Goal: Task Accomplishment & Management: Manage account settings

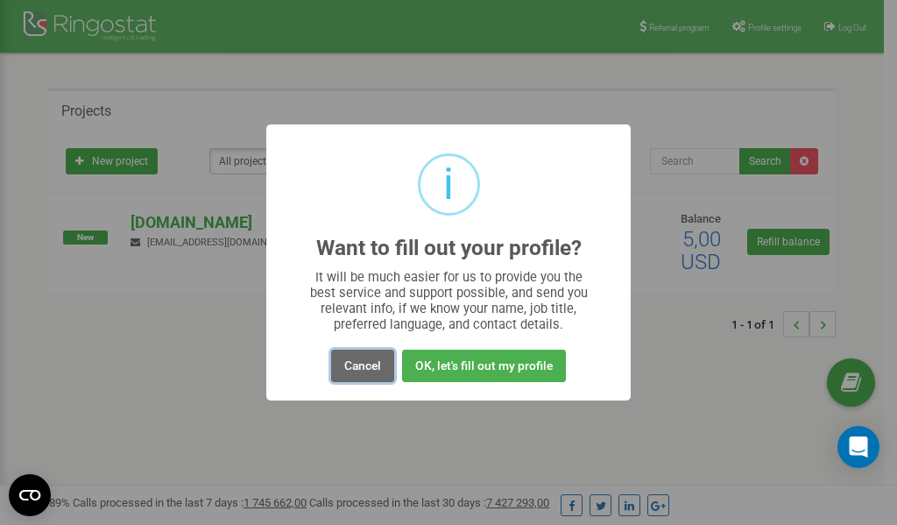
click at [359, 367] on button "Cancel" at bounding box center [362, 366] width 63 height 32
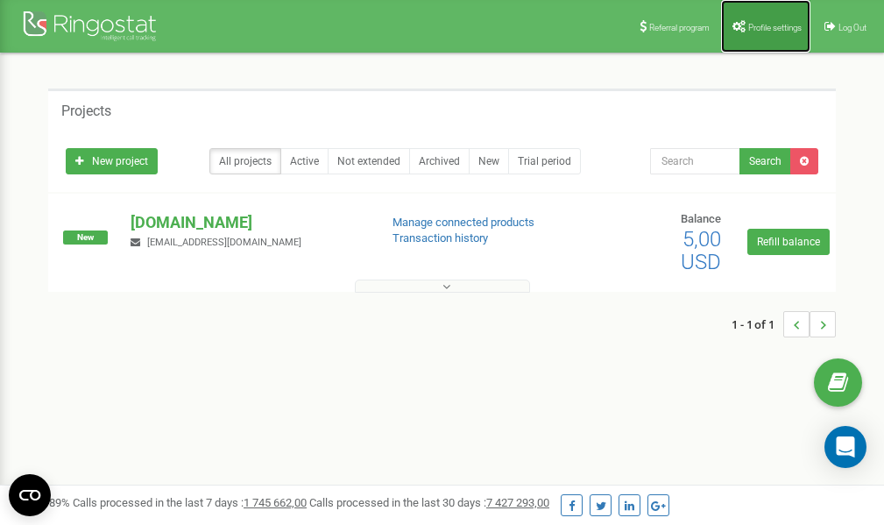
click at [765, 30] on span "Profile settings" at bounding box center [774, 28] width 53 height 10
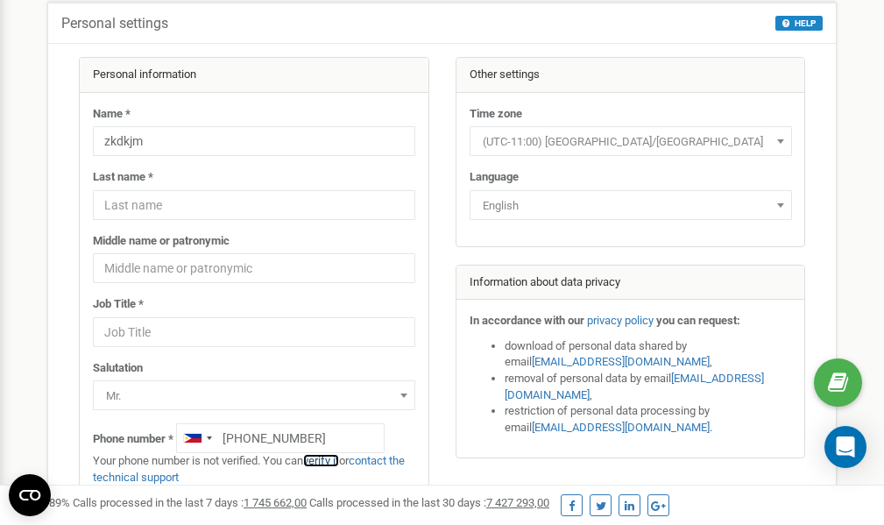
click at [326, 462] on link "verify it" at bounding box center [321, 460] width 36 height 13
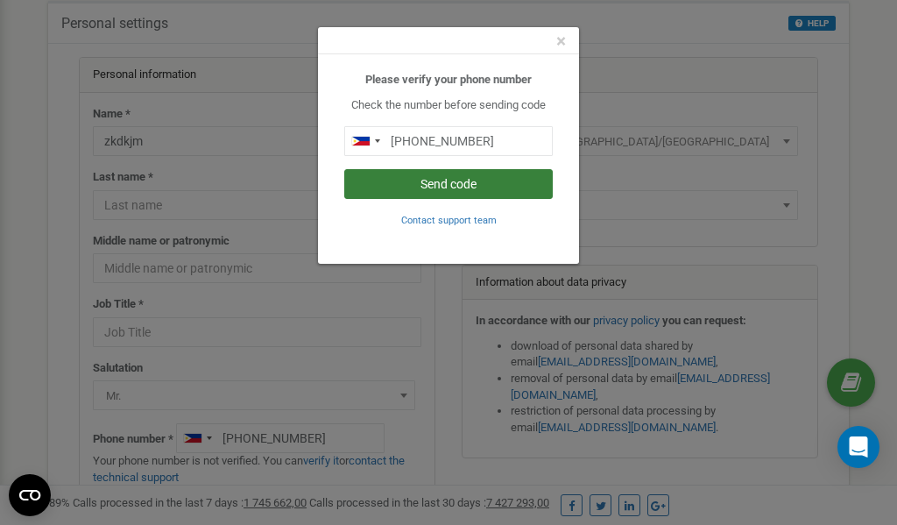
click at [397, 184] on button "Send code" at bounding box center [448, 184] width 209 height 30
